Goal: Transaction & Acquisition: Purchase product/service

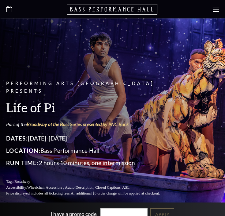
click at [9, 8] on icon at bounding box center [9, 9] width 6 height 6
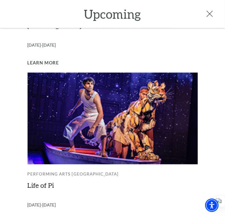
scroll to position [486, 0]
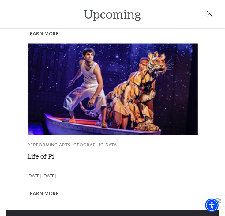
click at [121, 210] on link "View Full Calendar" at bounding box center [112, 218] width 213 height 17
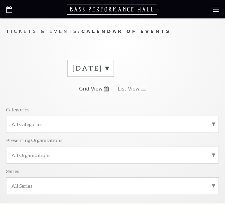
click at [109, 67] on label "August 2025" at bounding box center [91, 68] width 36 height 10
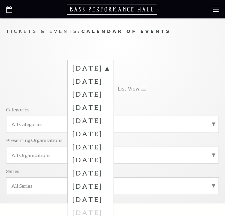
click at [88, 92] on label "October 2025" at bounding box center [91, 93] width 36 height 13
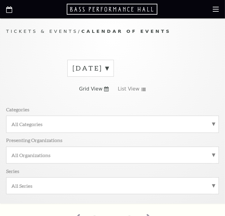
click at [107, 90] on icon at bounding box center [106, 88] width 5 height 5
click at [142, 88] on icon at bounding box center [143, 89] width 5 height 3
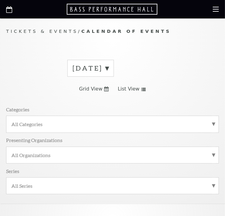
click at [106, 89] on icon at bounding box center [106, 88] width 5 height 5
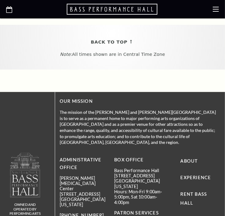
scroll to position [71, 0]
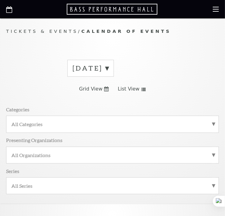
click at [109, 68] on label "August 2025" at bounding box center [91, 68] width 36 height 10
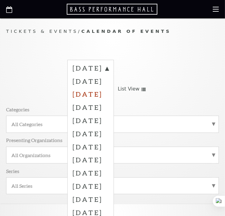
click at [98, 92] on label "[DATE]" at bounding box center [91, 93] width 36 height 13
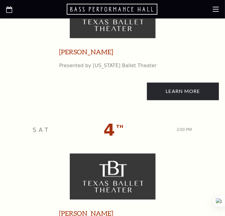
scroll to position [644, 0]
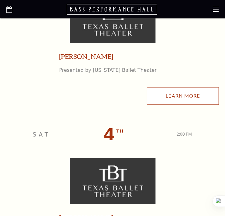
click at [177, 90] on link "Learn More" at bounding box center [183, 95] width 72 height 17
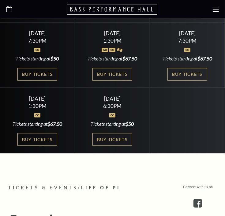
click at [9, 9] on icon at bounding box center [9, 9] width 6 height 6
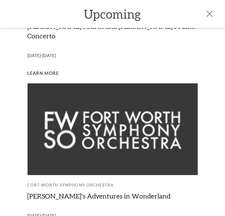
scroll to position [486, 0]
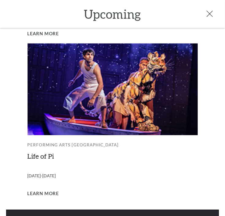
drag, startPoint x: 111, startPoint y: 206, endPoint x: 109, endPoint y: 202, distance: 4.3
click at [110, 210] on link "View Full Calendar" at bounding box center [112, 218] width 213 height 17
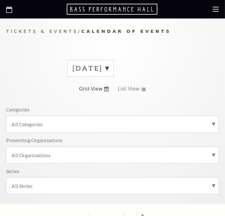
click at [109, 67] on label "August 2025" at bounding box center [91, 68] width 36 height 10
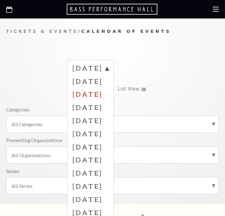
click at [109, 96] on label "October 2025" at bounding box center [91, 93] width 36 height 13
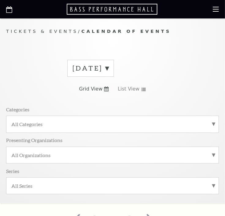
click at [107, 91] on icon at bounding box center [106, 88] width 5 height 5
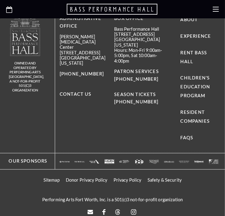
scroll to position [141, 0]
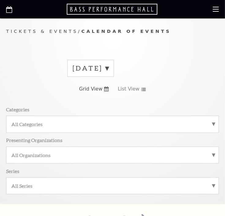
click at [109, 68] on label "August 2025" at bounding box center [91, 68] width 36 height 10
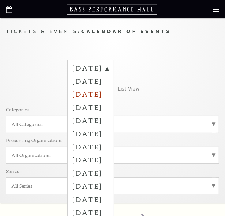
click at [109, 97] on label "October 2025" at bounding box center [91, 93] width 36 height 13
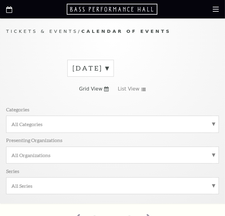
click at [109, 68] on label "October 2025" at bounding box center [91, 68] width 36 height 10
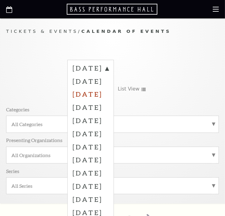
click at [98, 90] on label "October 2025" at bounding box center [91, 93] width 36 height 13
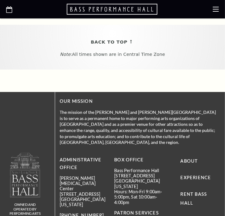
scroll to position [71, 0]
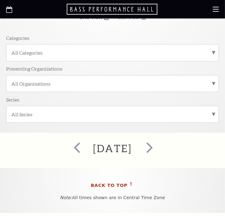
click at [119, 182] on span "Back To Top" at bounding box center [109, 185] width 37 height 8
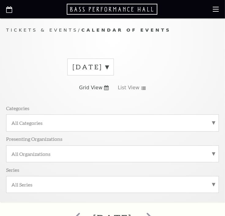
scroll to position [0, 0]
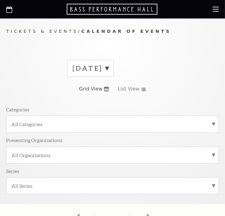
click at [89, 91] on span "Grid View" at bounding box center [91, 89] width 24 height 7
click at [103, 90] on link "Grid View" at bounding box center [94, 89] width 30 height 7
click at [105, 89] on icon at bounding box center [106, 88] width 5 height 5
click at [142, 89] on use at bounding box center [144, 89] width 4 height 3
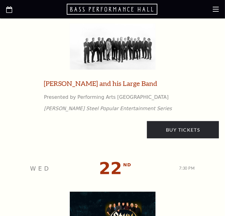
scroll to position [1287, 0]
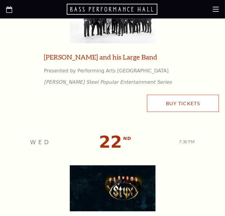
click at [201, 106] on link "Buy Tickets" at bounding box center [183, 103] width 72 height 17
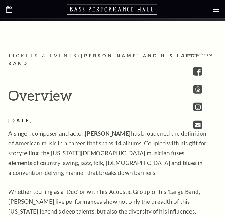
scroll to position [143, 0]
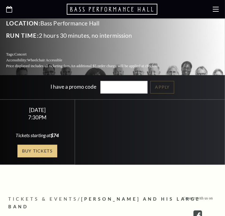
click at [30, 145] on link "Buy Tickets" at bounding box center [37, 151] width 40 height 13
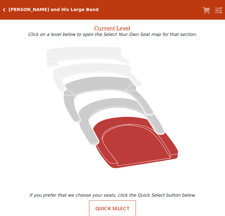
scroll to position [37, 0]
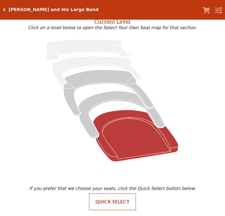
click at [147, 143] on icon at bounding box center [136, 135] width 86 height 51
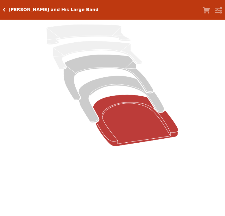
scroll to position [0, 0]
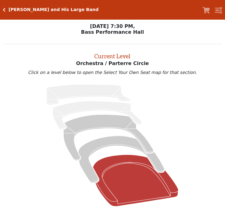
click at [129, 162] on icon at bounding box center [136, 180] width 86 height 51
click at [128, 168] on icon at bounding box center [136, 180] width 86 height 51
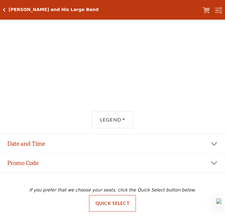
scroll to position [208, 0]
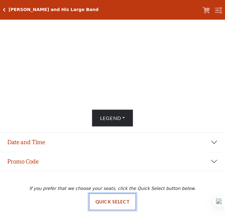
click at [106, 200] on button "Quick Select" at bounding box center [112, 201] width 47 height 17
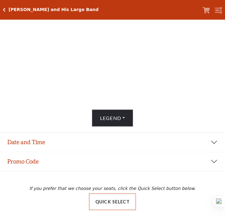
scroll to position [0, 0]
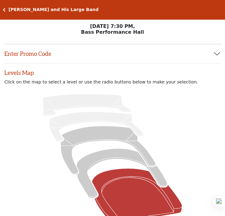
click at [115, 193] on icon at bounding box center [137, 195] width 90 height 55
radio input "true"
click at [114, 194] on icon at bounding box center [137, 195] width 90 height 55
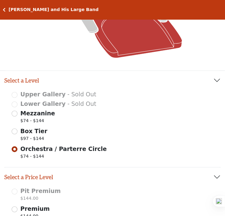
scroll to position [71, 0]
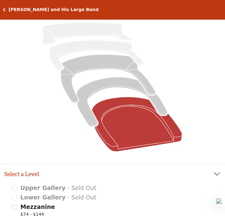
click at [129, 149] on icon at bounding box center [137, 124] width 90 height 55
click at [135, 143] on icon at bounding box center [137, 124] width 90 height 55
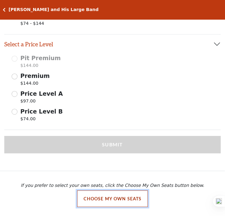
click at [125, 199] on button "Choose My Own Seats" at bounding box center [112, 198] width 71 height 17
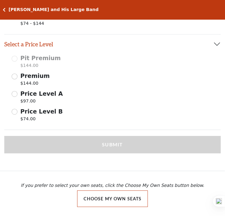
scroll to position [37, 0]
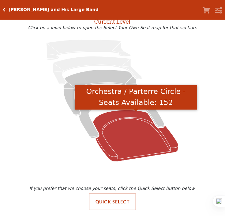
click at [128, 125] on icon "Orchestra / Parterre Circle - Seats Available: 152" at bounding box center [136, 135] width 86 height 51
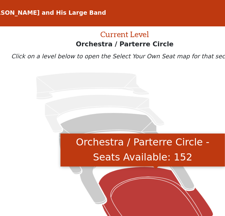
scroll to position [0, 0]
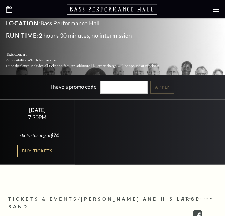
click at [9, 8] on use at bounding box center [9, 9] width 6 height 6
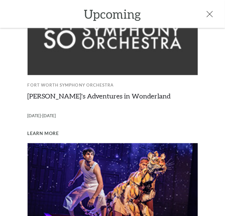
scroll to position [486, 0]
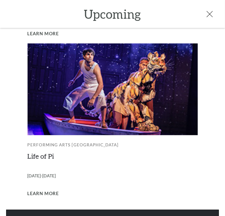
click at [147, 210] on link "View Full Calendar" at bounding box center [112, 218] width 213 height 17
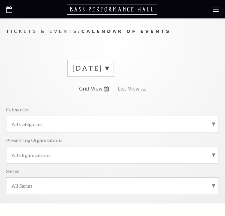
click at [109, 67] on label "[DATE]" at bounding box center [91, 68] width 36 height 10
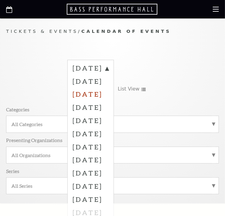
click at [109, 91] on label "[DATE]" at bounding box center [91, 93] width 36 height 13
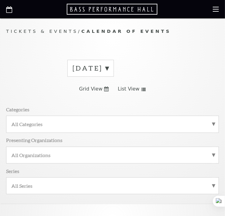
drag, startPoint x: 105, startPoint y: 90, endPoint x: 109, endPoint y: 93, distance: 4.4
click at [105, 91] on icon at bounding box center [106, 88] width 5 height 5
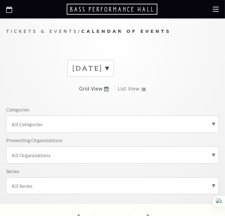
click at [105, 89] on use at bounding box center [106, 88] width 5 height 5
click at [141, 89] on icon at bounding box center [143, 89] width 5 height 3
click at [109, 67] on label "[DATE]" at bounding box center [91, 68] width 36 height 10
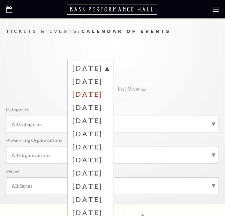
click at [105, 92] on label "[DATE]" at bounding box center [91, 93] width 36 height 13
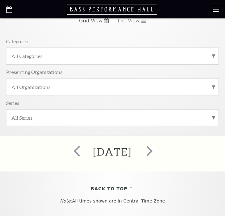
scroll to position [143, 0]
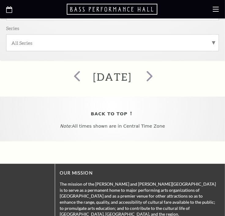
click at [128, 77] on h2 "[DATE]" at bounding box center [112, 77] width 39 height 12
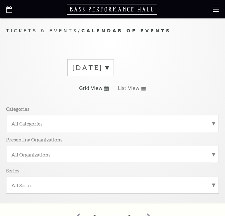
scroll to position [0, 0]
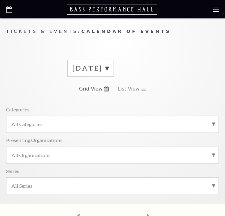
click at [96, 90] on span "Grid View" at bounding box center [91, 89] width 24 height 7
click at [139, 87] on link "List View" at bounding box center [132, 89] width 28 height 7
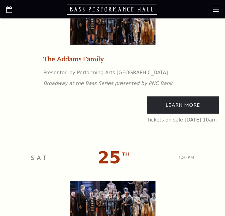
scroll to position [1645, 0]
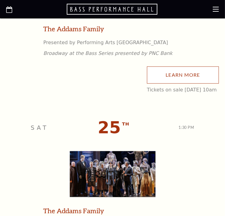
click at [155, 79] on link "Learn More" at bounding box center [183, 75] width 72 height 17
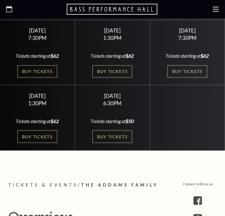
scroll to position [143, 0]
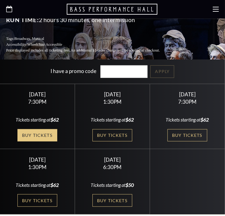
click at [41, 129] on link "Buy Tickets" at bounding box center [37, 135] width 40 height 13
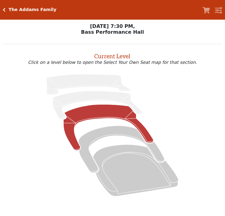
click at [95, 110] on icon at bounding box center [109, 127] width 90 height 46
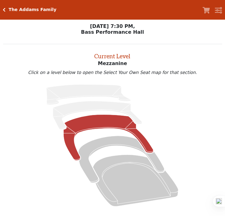
click at [97, 119] on icon at bounding box center [109, 138] width 90 height 46
click at [107, 126] on icon at bounding box center [109, 138] width 90 height 46
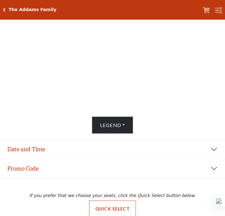
scroll to position [208, 0]
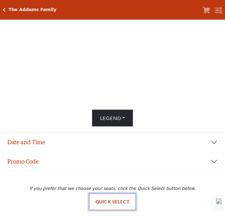
click at [106, 203] on button "Quick Select" at bounding box center [112, 201] width 47 height 17
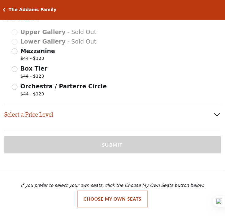
scroll to position [105, 0]
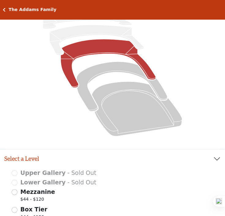
click at [90, 52] on icon at bounding box center [108, 63] width 95 height 48
radio input "true"
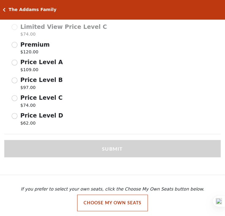
scroll to position [390, 0]
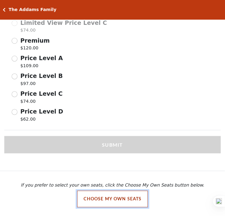
click at [104, 196] on button "Choose My Own Seats" at bounding box center [112, 199] width 71 height 17
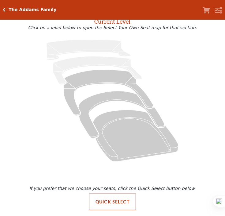
scroll to position [37, 0]
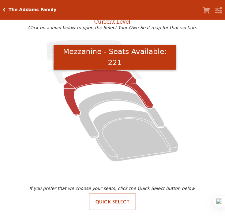
click at [100, 81] on icon "Mezzanine - Seats Available: 221" at bounding box center [109, 93] width 90 height 46
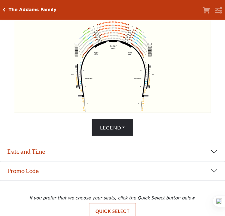
scroll to position [208, 0]
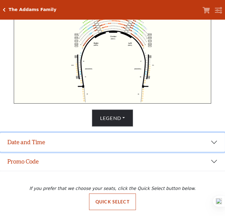
click at [96, 139] on button "Date and Time" at bounding box center [112, 142] width 225 height 19
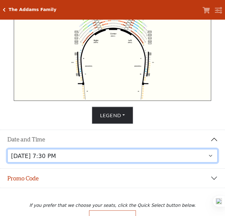
click at [103, 156] on select "Friday, October 24 at 7:30 PM Saturday, October 25 at 1:30 PM Saturday, October…" at bounding box center [112, 156] width 211 height 14
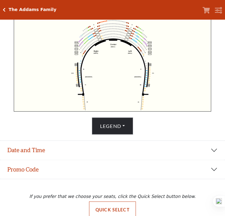
scroll to position [208, 0]
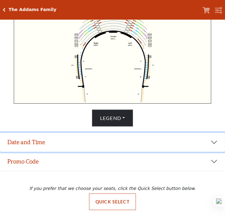
click at [158, 146] on button "Date and Time" at bounding box center [112, 142] width 225 height 19
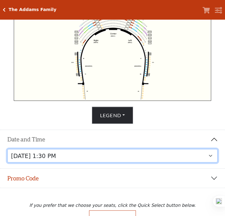
click at [143, 160] on select "Friday, October 24 at 7:30 PM Saturday, October 25 at 1:30 PM Saturday, October…" at bounding box center [112, 156] width 211 height 14
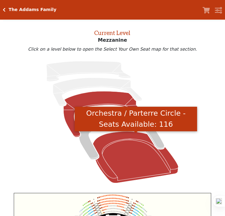
scroll to position [166, 0]
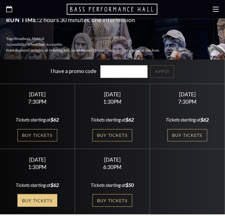
click at [31, 196] on link "Buy Tickets" at bounding box center [37, 200] width 40 height 13
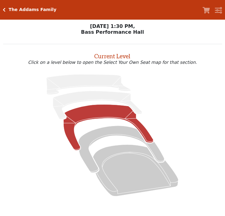
click at [81, 114] on icon at bounding box center [109, 127] width 90 height 46
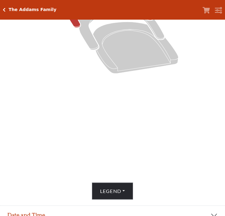
scroll to position [65, 0]
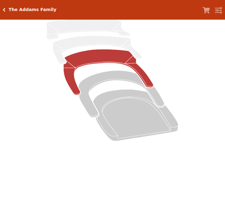
click at [93, 60] on icon at bounding box center [109, 72] width 90 height 46
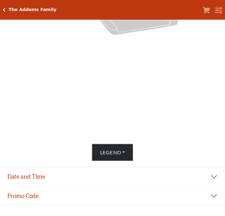
scroll to position [208, 0]
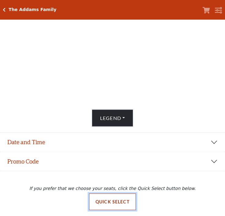
click at [108, 200] on button "Quick Select" at bounding box center [112, 201] width 47 height 17
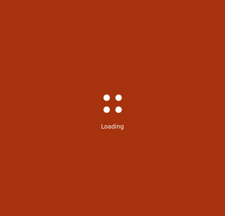
scroll to position [0, 0]
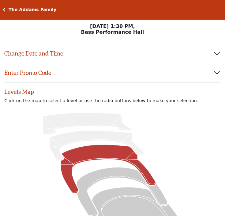
click at [104, 153] on icon at bounding box center [108, 169] width 95 height 48
radio input "true"
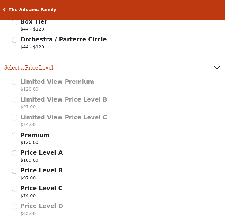
scroll to position [390, 0]
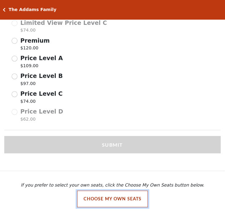
click at [126, 200] on button "Choose My Own Seats" at bounding box center [112, 199] width 71 height 17
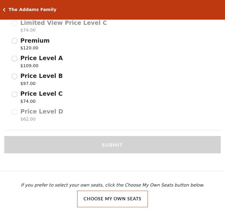
scroll to position [37, 0]
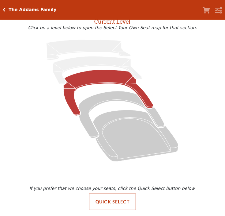
click at [90, 77] on icon at bounding box center [109, 93] width 90 height 46
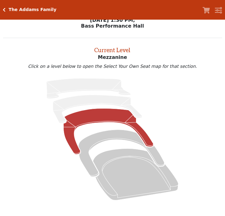
scroll to position [0, 0]
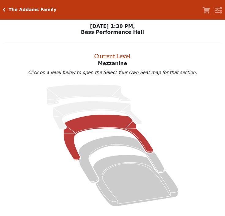
click at [110, 125] on icon at bounding box center [109, 138] width 90 height 46
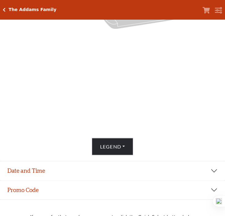
scroll to position [208, 0]
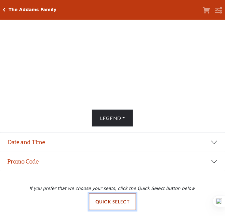
click at [98, 199] on button "Quick Select" at bounding box center [112, 201] width 47 height 17
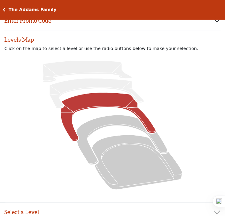
scroll to position [0, 0]
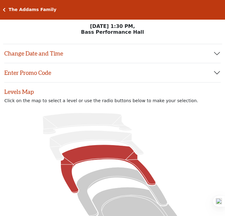
click at [110, 149] on icon at bounding box center [108, 169] width 95 height 48
drag, startPoint x: 5, startPoint y: 12, endPoint x: 15, endPoint y: 16, distance: 10.6
click at [5, 12] on icon "Click here to go back to filters" at bounding box center [4, 10] width 3 height 4
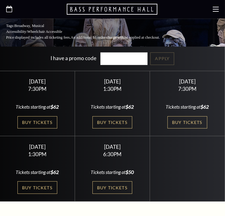
scroll to position [215, 0]
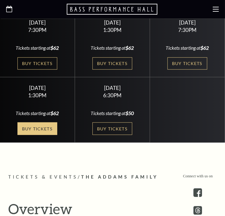
click at [42, 122] on link "Buy Tickets" at bounding box center [37, 128] width 40 height 13
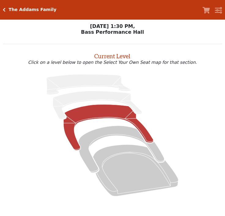
click at [98, 114] on icon at bounding box center [109, 127] width 90 height 46
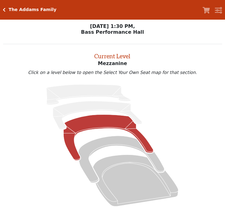
click at [100, 123] on icon at bounding box center [109, 138] width 90 height 46
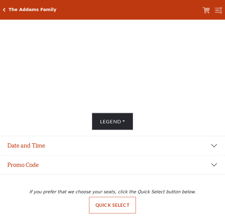
scroll to position [208, 0]
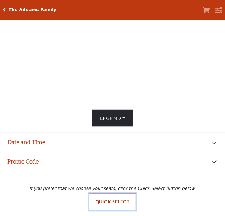
click at [117, 205] on button "Quick Select" at bounding box center [112, 201] width 47 height 17
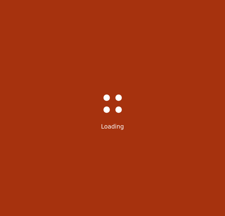
scroll to position [0, 0]
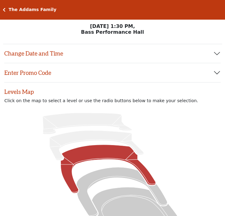
click at [93, 155] on icon at bounding box center [108, 169] width 95 height 48
radio input "true"
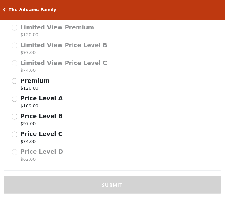
scroll to position [390, 0]
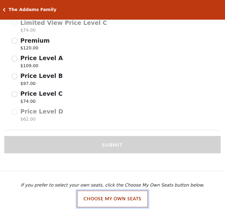
click at [106, 200] on button "Choose My Own Seats" at bounding box center [112, 199] width 71 height 17
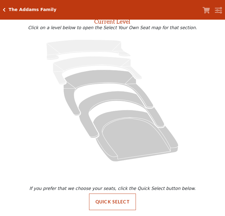
scroll to position [37, 0]
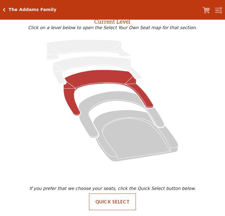
click at [85, 80] on icon at bounding box center [109, 93] width 90 height 46
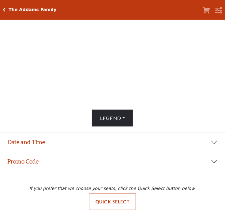
scroll to position [0, 0]
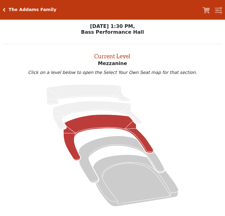
click at [93, 121] on icon at bounding box center [109, 138] width 90 height 46
click at [94, 124] on icon at bounding box center [109, 138] width 90 height 46
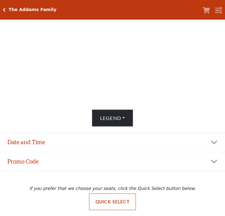
scroll to position [208, 0]
click at [114, 206] on button "Quick Select" at bounding box center [112, 201] width 47 height 17
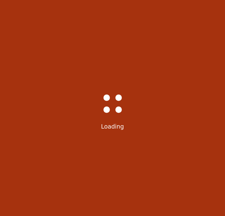
scroll to position [398, 0]
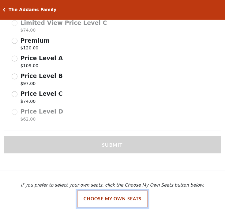
click at [143, 196] on button "Choose My Own Seats" at bounding box center [112, 199] width 71 height 17
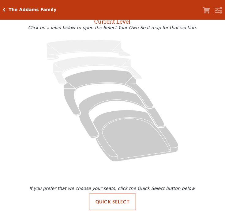
scroll to position [37, 0]
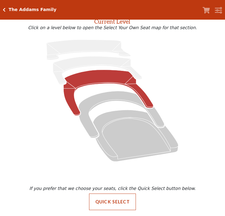
click at [80, 79] on icon at bounding box center [109, 93] width 90 height 46
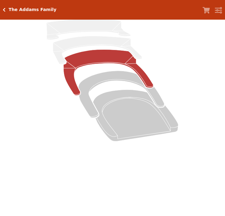
scroll to position [0, 0]
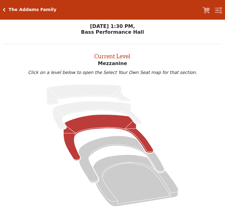
click at [98, 127] on icon at bounding box center [109, 138] width 90 height 46
click at [97, 126] on icon at bounding box center [109, 138] width 90 height 46
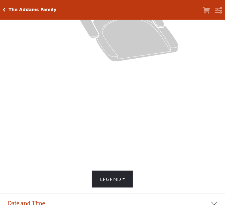
scroll to position [208, 0]
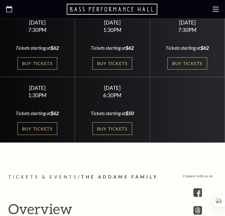
click at [11, 8] on icon at bounding box center [9, 9] width 6 height 6
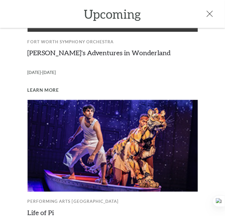
scroll to position [486, 0]
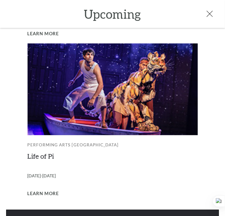
click at [111, 210] on link "View Full Calendar" at bounding box center [112, 218] width 213 height 17
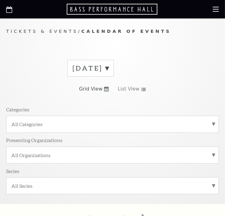
click at [109, 67] on label "[DATE]" at bounding box center [91, 68] width 36 height 10
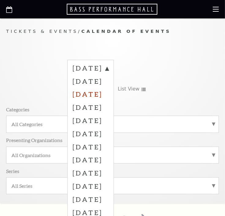
click at [109, 90] on label "[DATE]" at bounding box center [91, 93] width 36 height 13
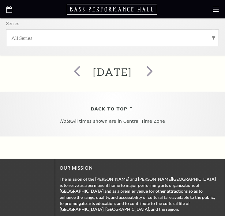
scroll to position [71, 0]
